Goal: Complete application form

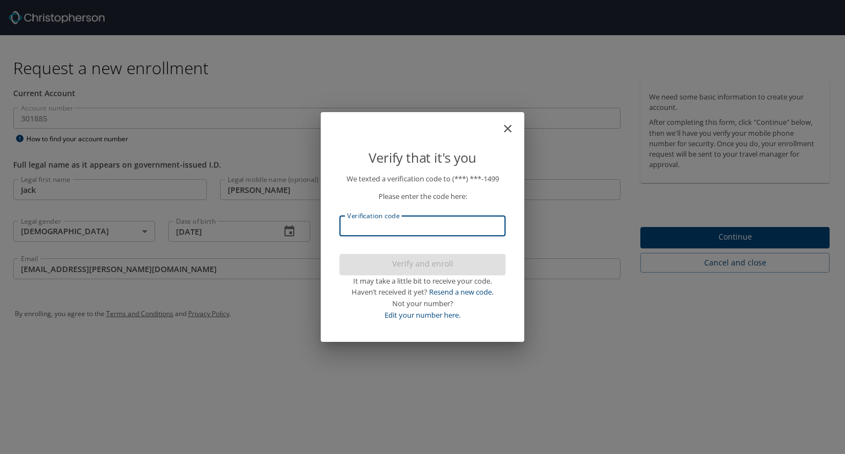
select select "US"
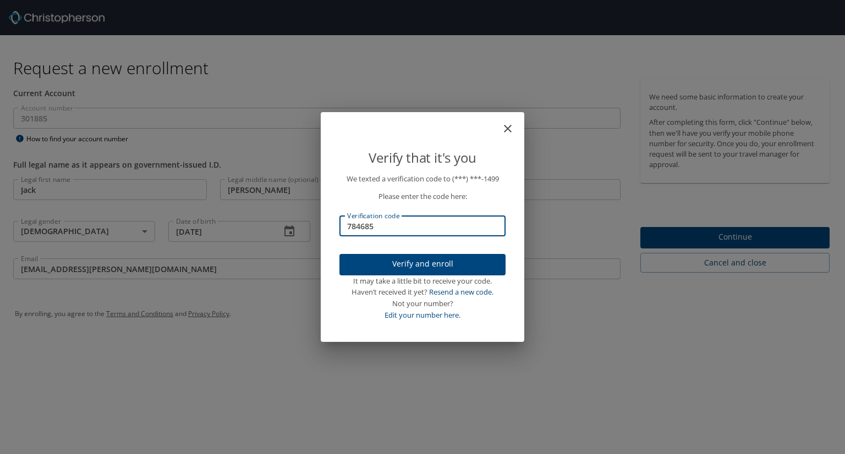
type input "784685"
click at [398, 264] on span "Verify and enroll" at bounding box center [422, 264] width 148 height 14
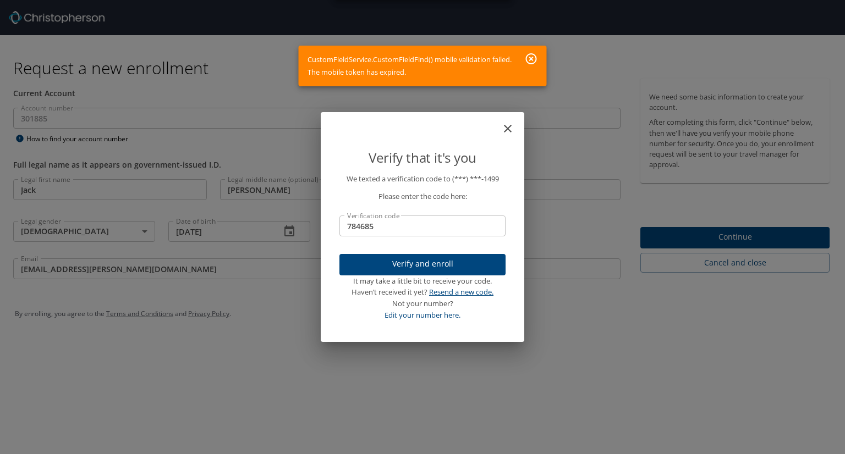
click at [458, 292] on link "Resend a new code." at bounding box center [461, 292] width 64 height 10
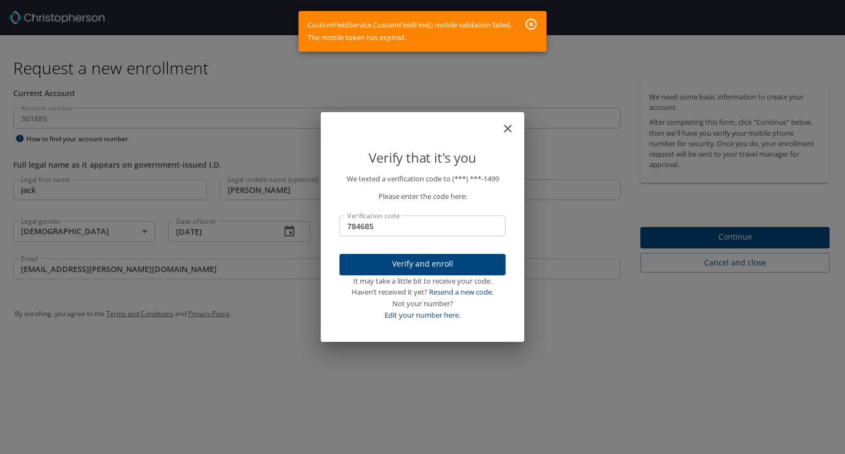
click at [526, 23] on icon "button" at bounding box center [531, 24] width 11 height 11
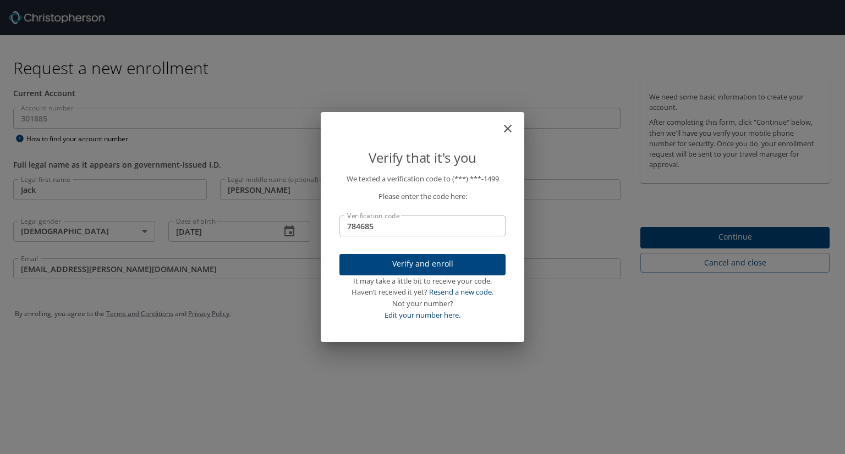
click at [509, 122] on button "close" at bounding box center [512, 123] width 13 height 13
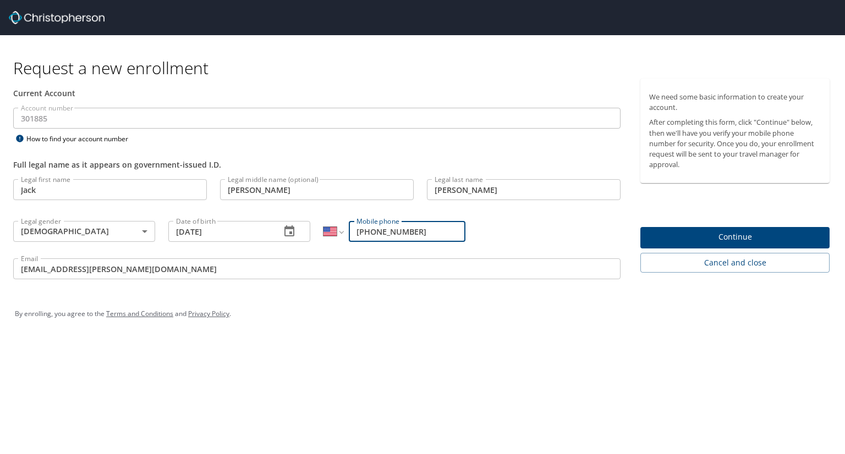
click at [202, 271] on input "[EMAIL_ADDRESS][PERSON_NAME][DOMAIN_NAME]" at bounding box center [316, 268] width 607 height 21
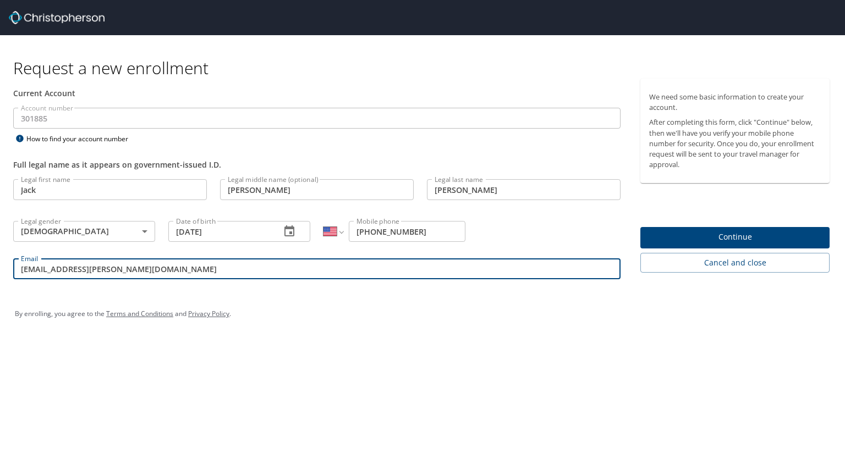
type input "[EMAIL_ADDRESS][PERSON_NAME][DOMAIN_NAME]"
click at [663, 234] on span "Continue" at bounding box center [735, 237] width 172 height 14
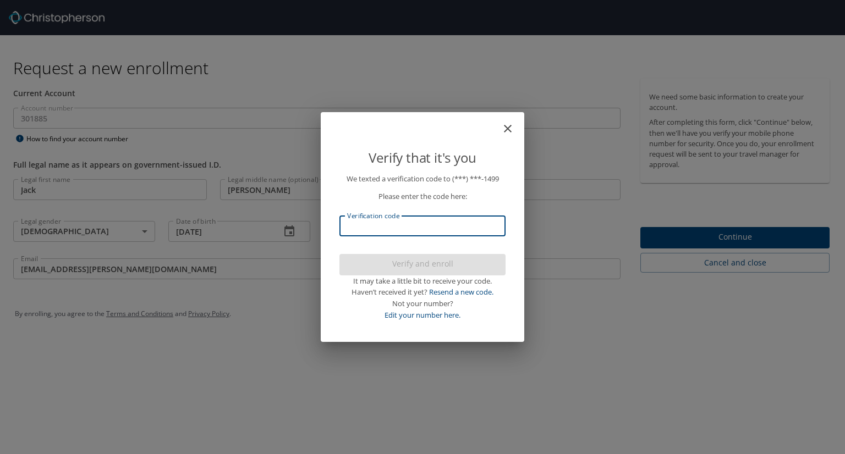
click at [397, 218] on input "Verification code" at bounding box center [422, 226] width 166 height 21
click at [425, 227] on input "Verification code" at bounding box center [422, 226] width 166 height 21
